Goal: Transaction & Acquisition: Purchase product/service

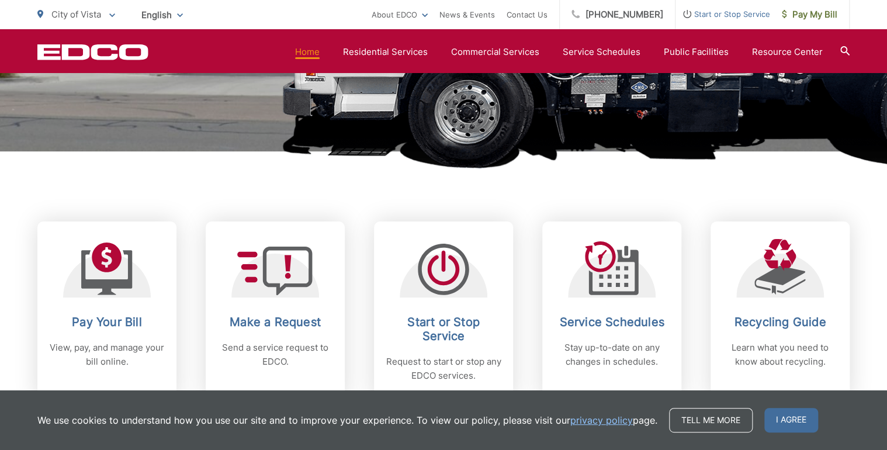
scroll to position [374, 0]
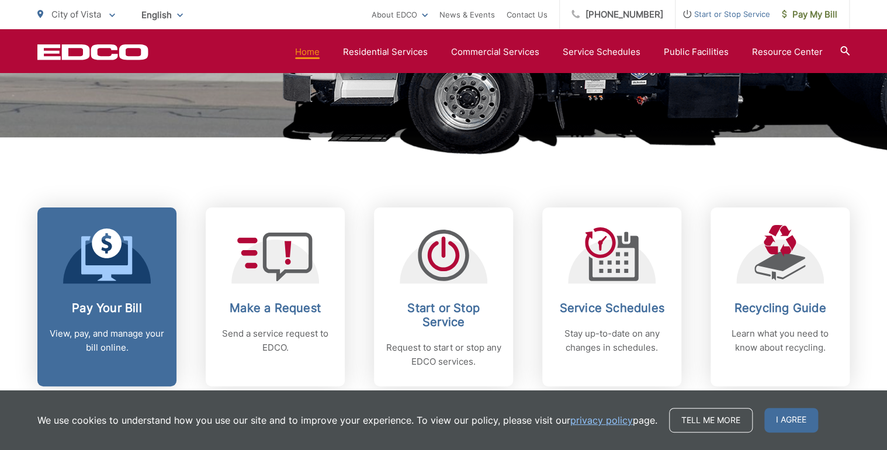
click at [134, 310] on h2 "Pay Your Bill" at bounding box center [107, 308] width 116 height 14
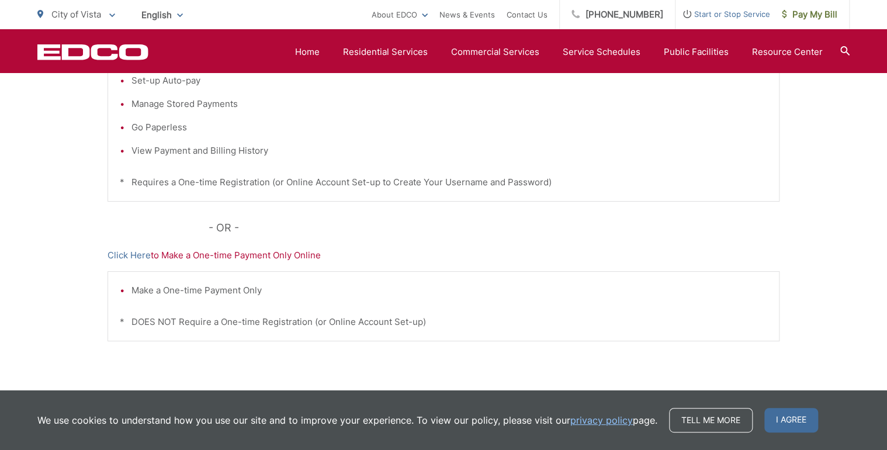
scroll to position [374, 0]
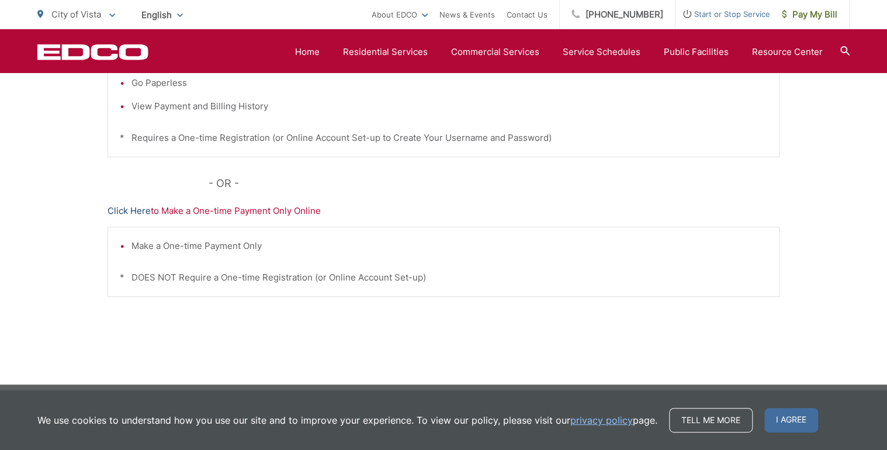
click at [138, 214] on link "Click Here" at bounding box center [129, 211] width 43 height 14
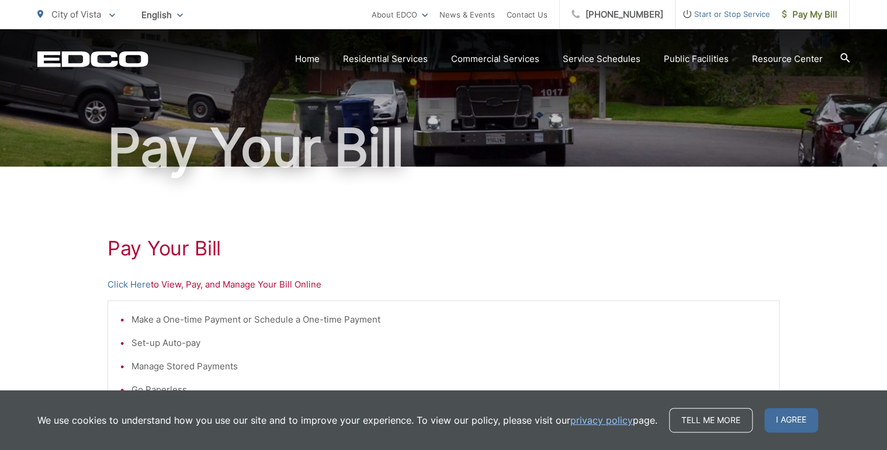
scroll to position [0, 0]
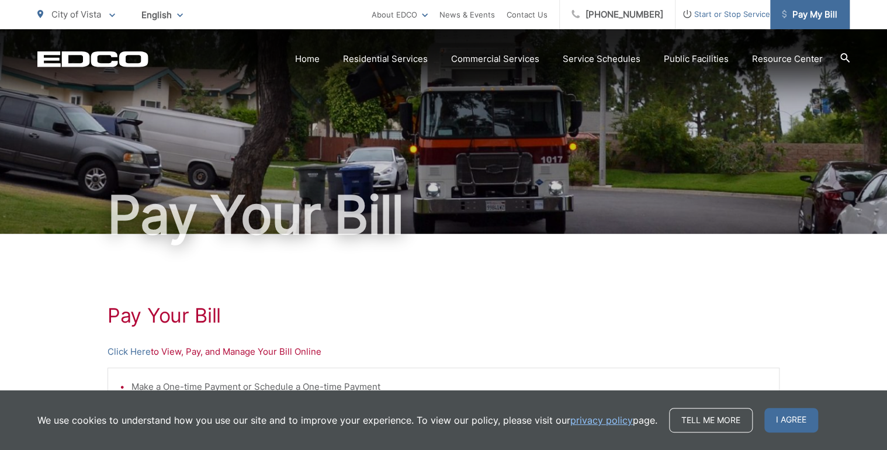
click at [822, 15] on span "Pay My Bill" at bounding box center [810, 15] width 56 height 14
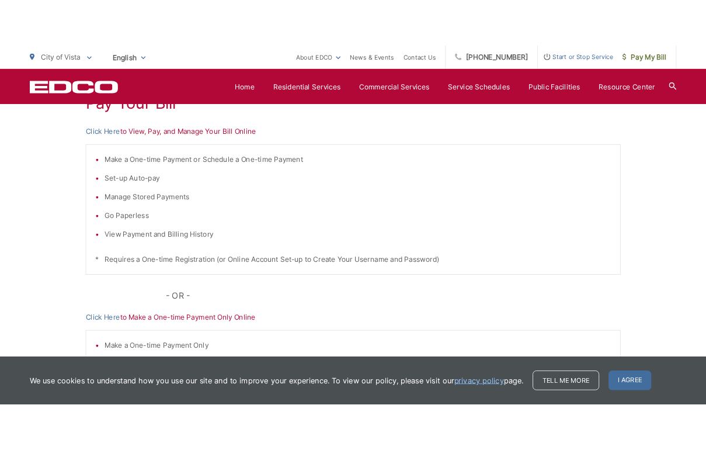
scroll to position [187, 0]
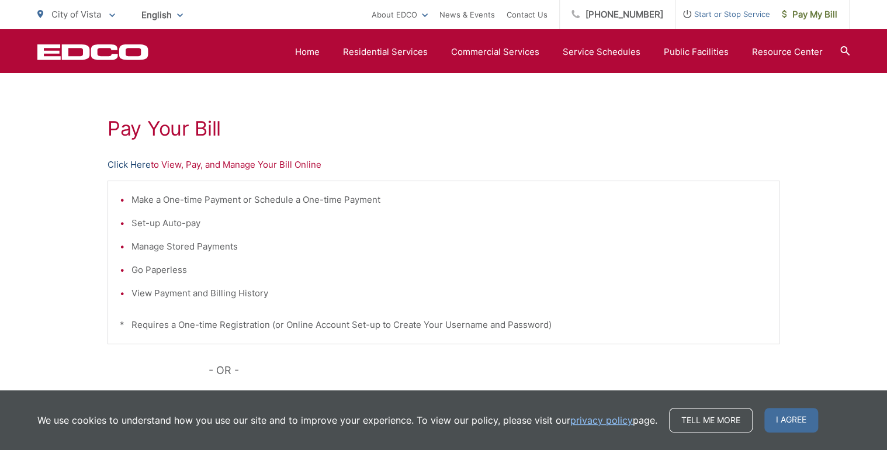
click at [115, 164] on link "Click Here" at bounding box center [129, 165] width 43 height 14
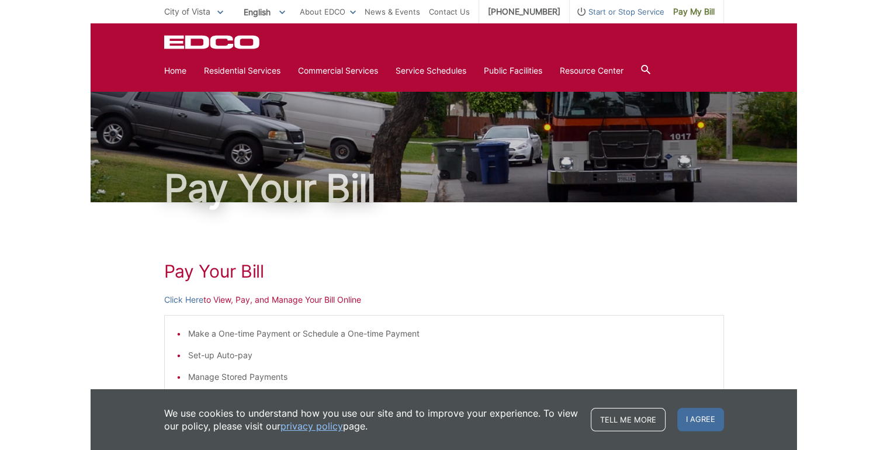
scroll to position [0, 0]
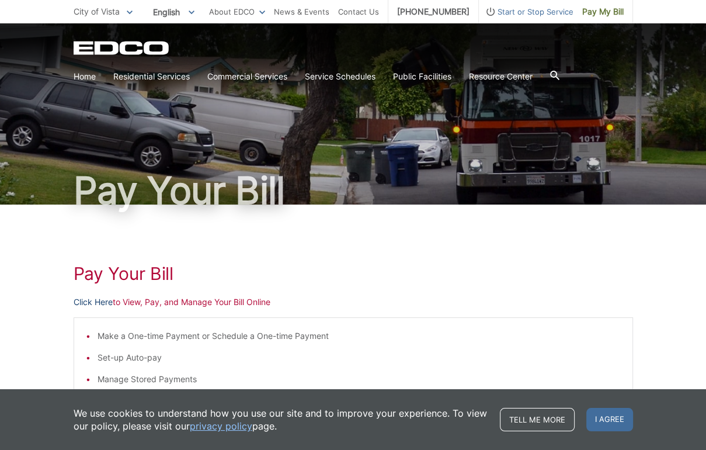
click at [100, 303] on link "Click Here" at bounding box center [93, 302] width 39 height 13
